Goal: Transaction & Acquisition: Purchase product/service

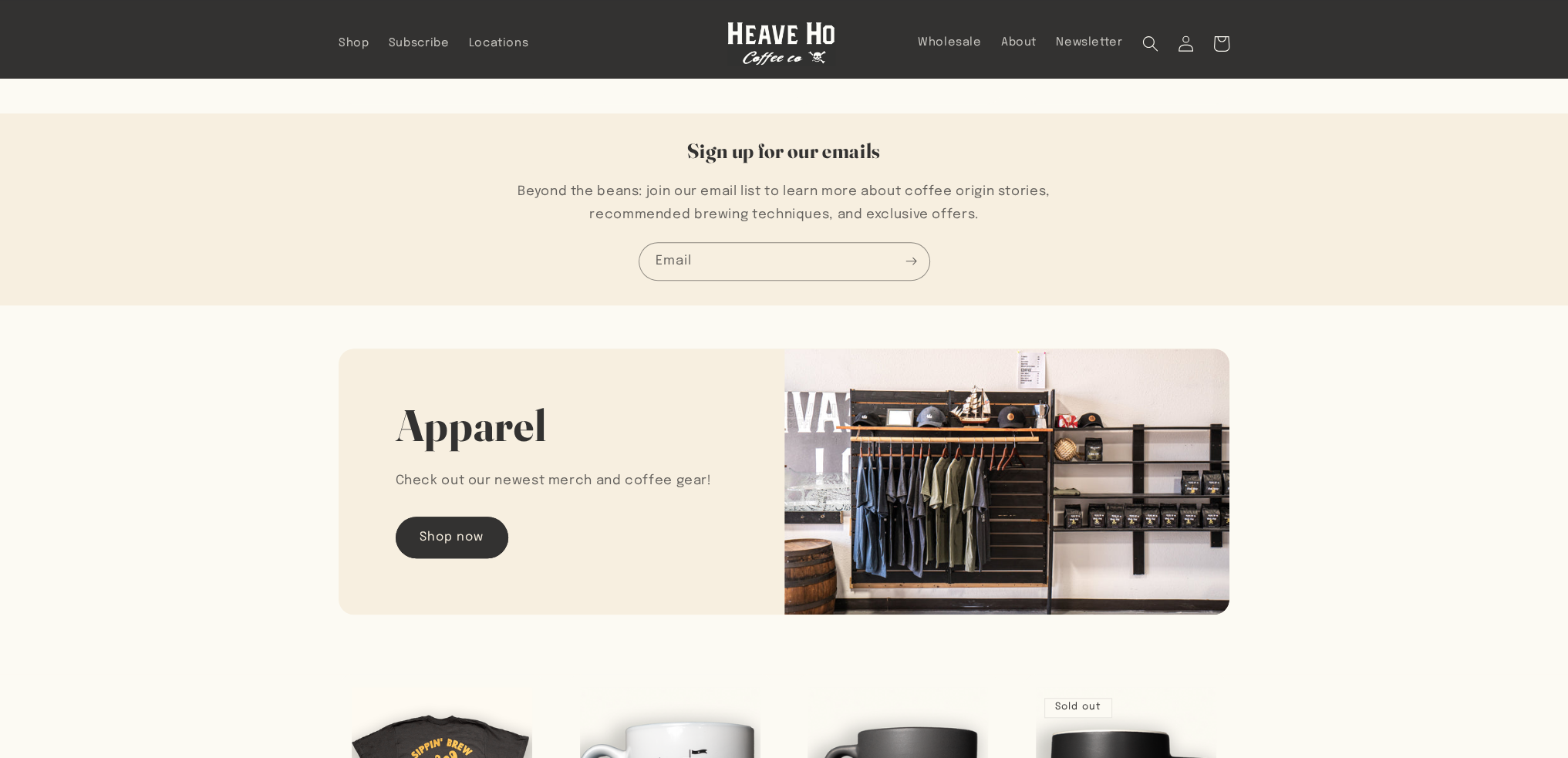
scroll to position [1002, 0]
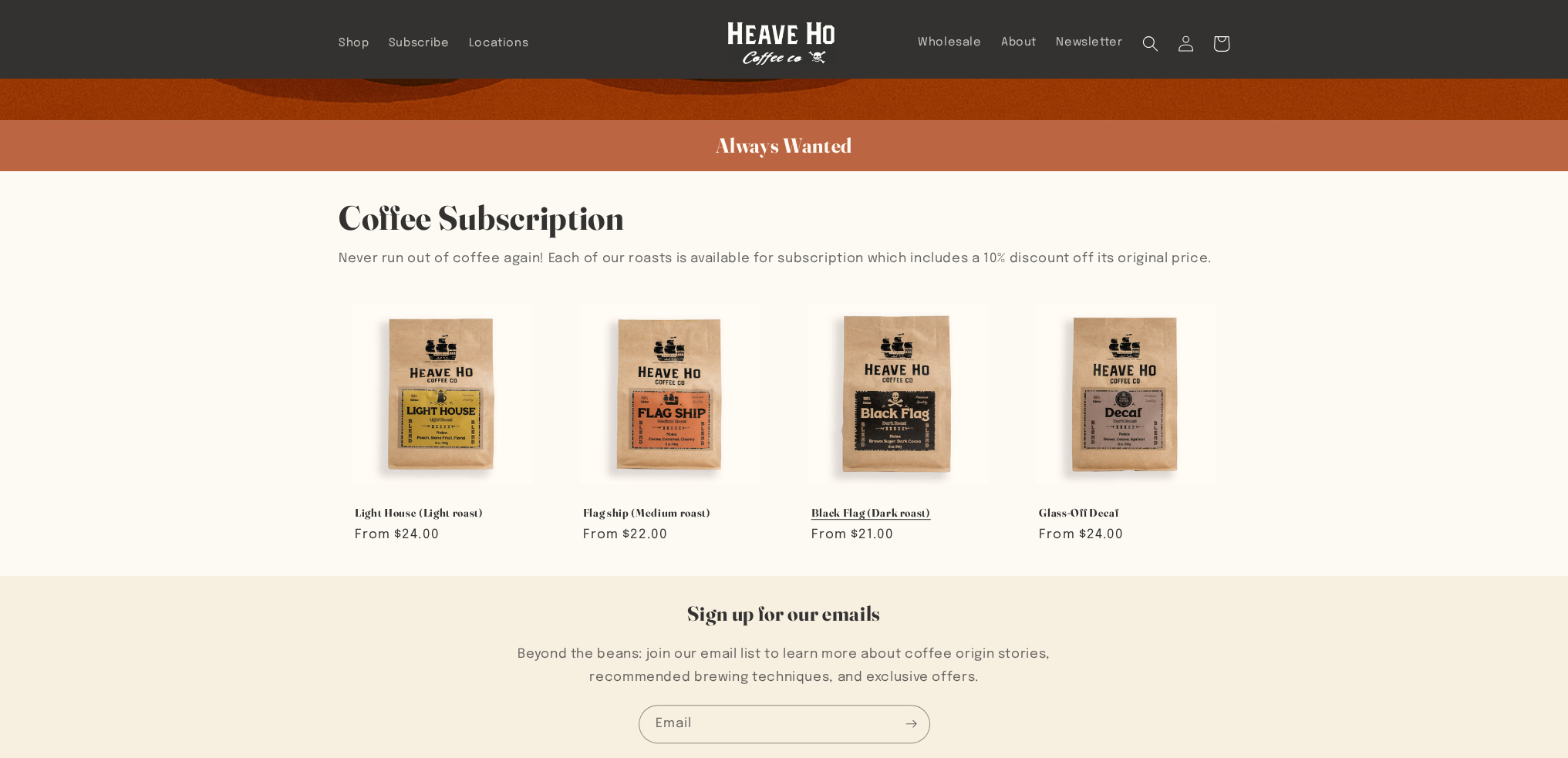
click at [897, 506] on link "Black Flag (Dark roast)" at bounding box center [898, 513] width 174 height 14
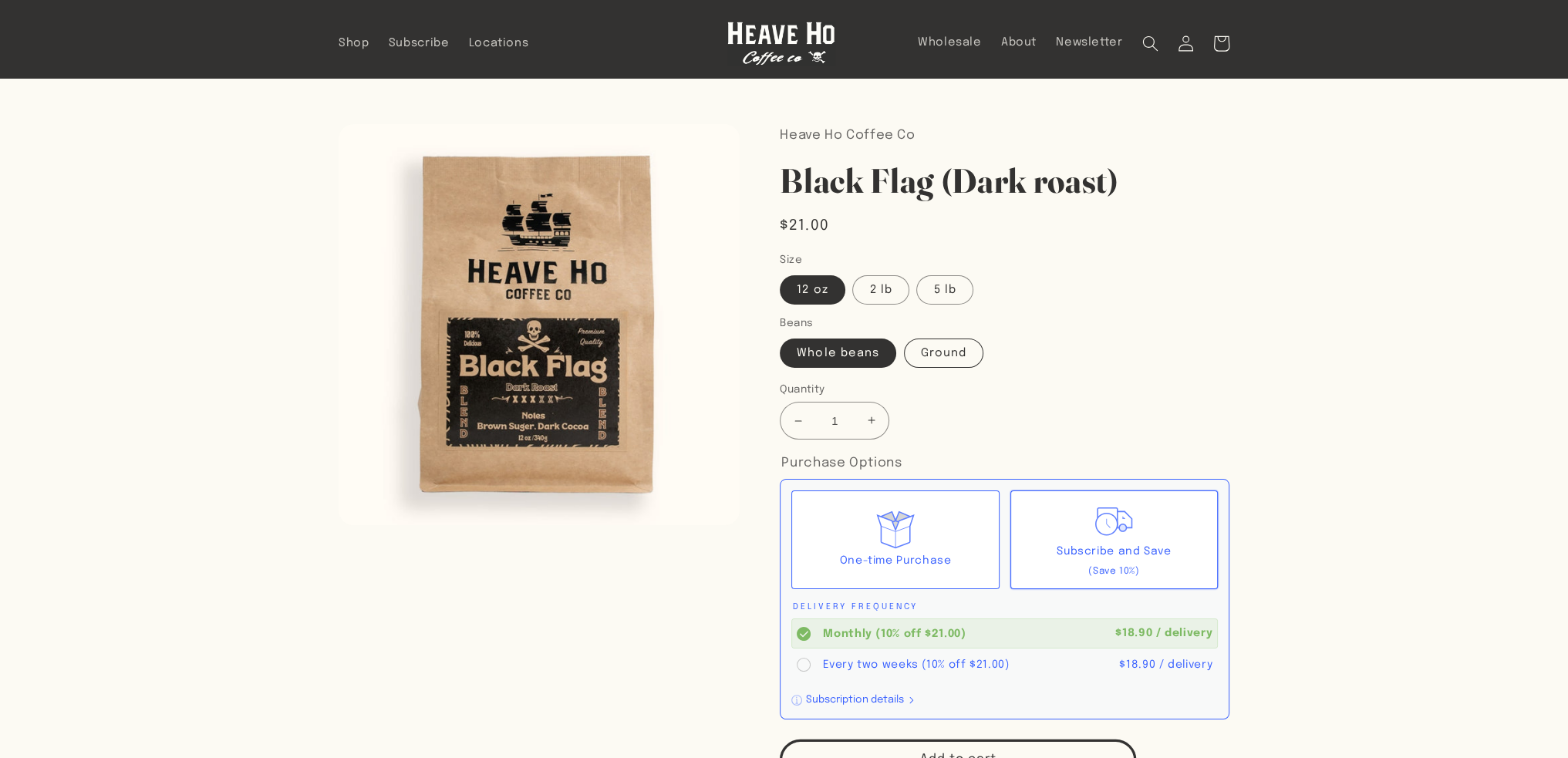
click at [916, 354] on label "Ground" at bounding box center [943, 353] width 79 height 30
click at [904, 336] on input "Ground" at bounding box center [904, 336] width 1 height 1
radio input "true"
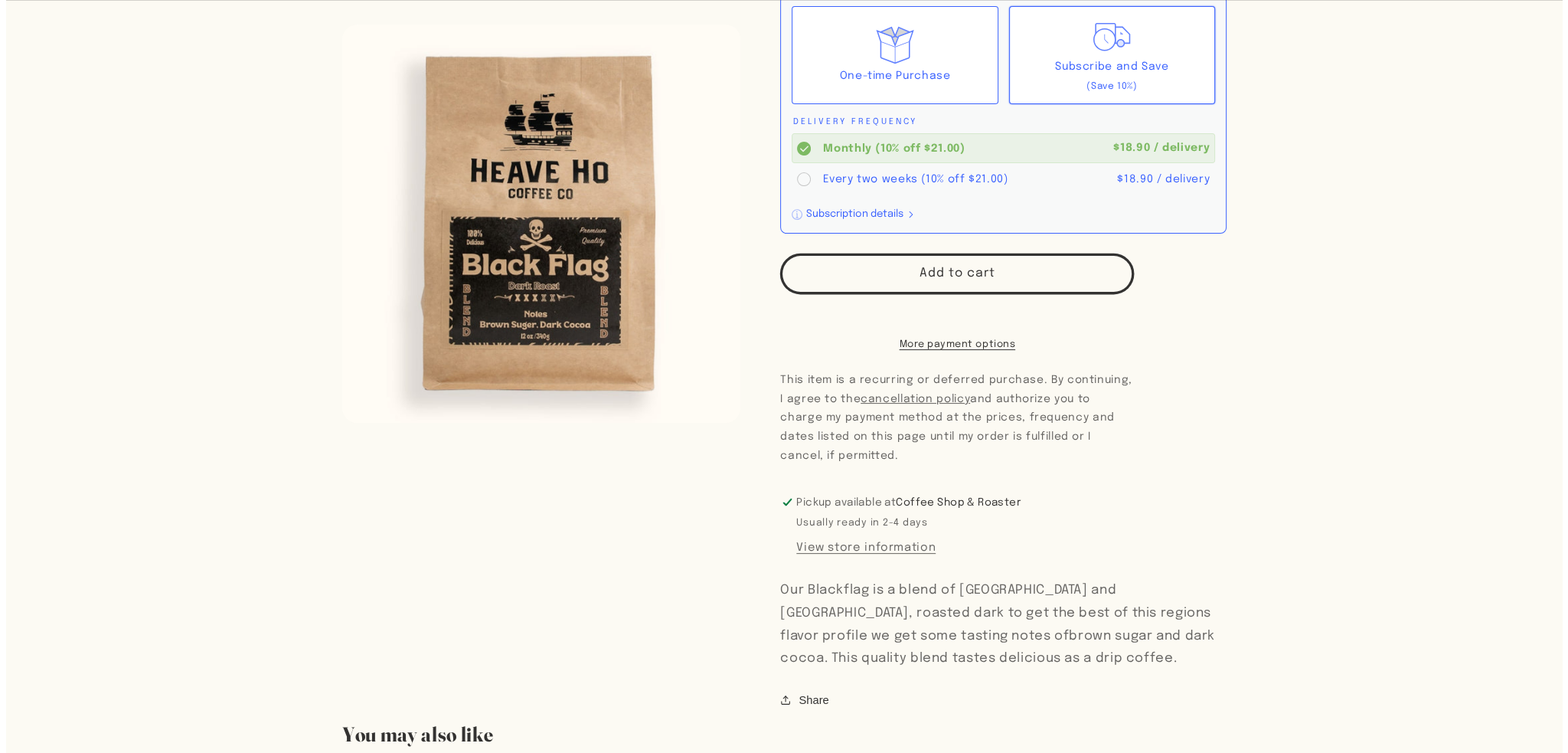
scroll to position [536, 0]
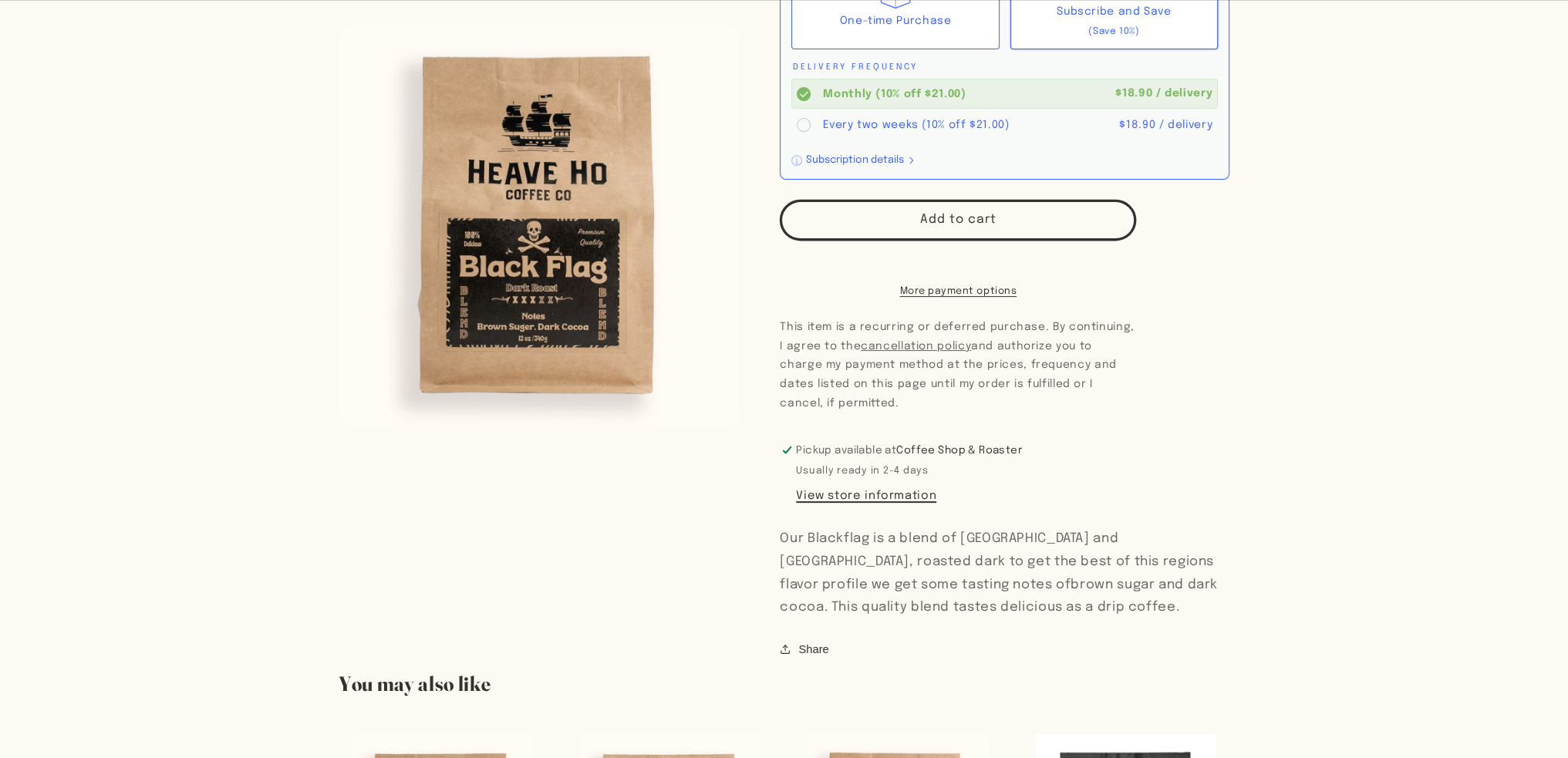
click at [898, 502] on button "View store information" at bounding box center [865, 495] width 140 height 13
